Goal: Task Accomplishment & Management: Manage account settings

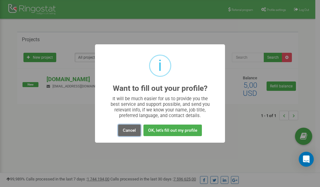
click at [126, 130] on button "Cancel" at bounding box center [129, 131] width 22 height 12
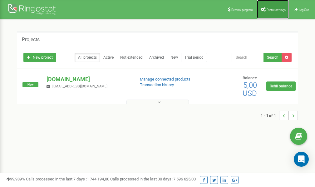
click at [272, 9] on span "Profile settings" at bounding box center [276, 9] width 19 height 3
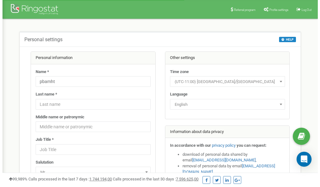
scroll to position [31, 0]
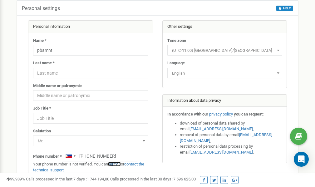
click at [117, 164] on link "verify it" at bounding box center [114, 164] width 13 height 5
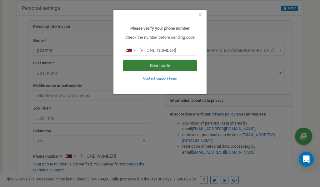
click at [164, 67] on button "Send code" at bounding box center [160, 65] width 74 height 11
